Goal: Check status: Check status

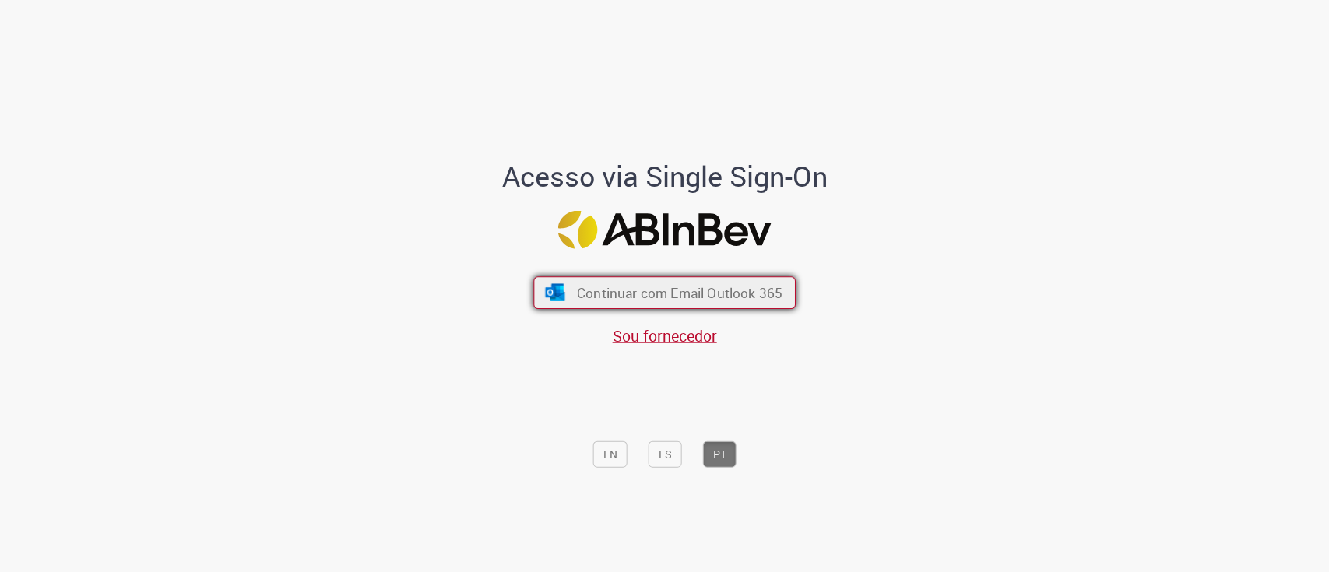
click at [635, 279] on button "Continuar com Email Outlook 365" at bounding box center [664, 292] width 262 height 33
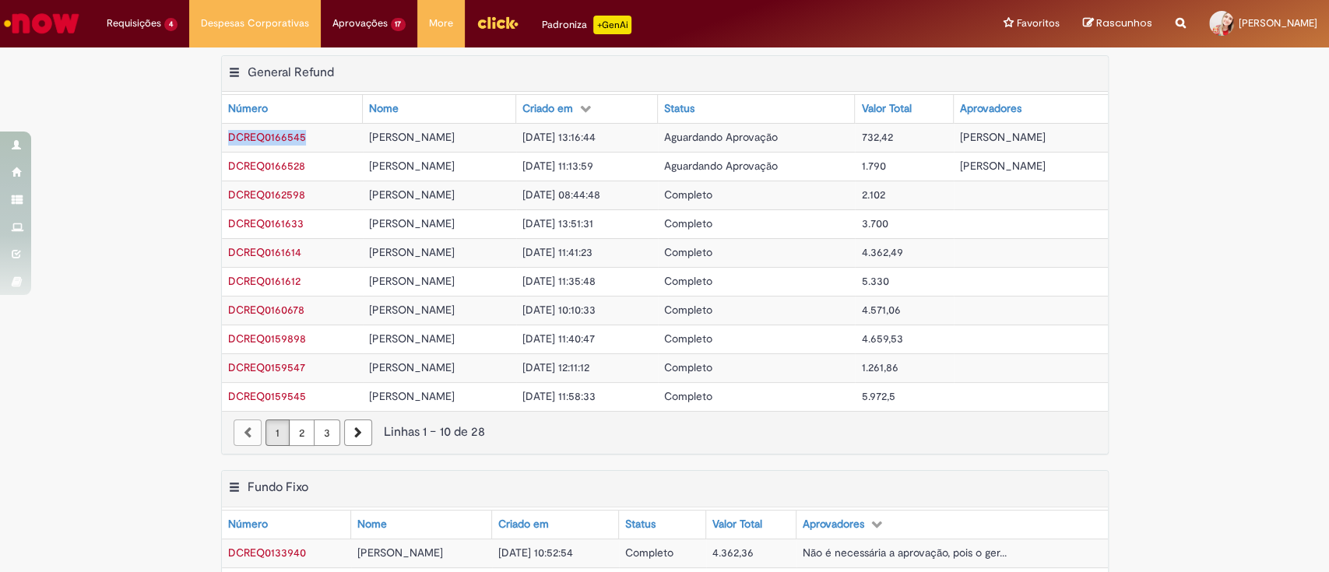
drag, startPoint x: 213, startPoint y: 134, endPoint x: 297, endPoint y: 138, distance: 83.4
click at [297, 138] on td "DCREQ0166545" at bounding box center [293, 137] width 142 height 29
copy span "DCREQ0166545"
drag, startPoint x: 299, startPoint y: 167, endPoint x: 215, endPoint y: 173, distance: 84.3
click at [222, 173] on td "DCREQ0166528" at bounding box center [293, 166] width 142 height 29
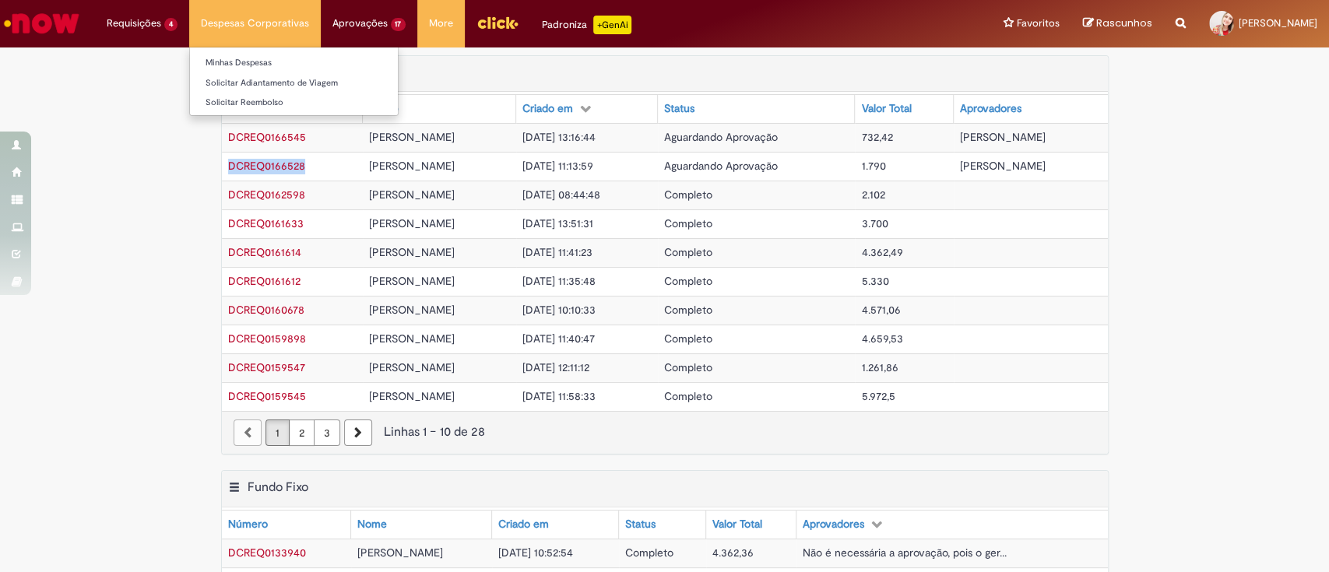
copy span "DCREQ0166528"
